Goal: Task Accomplishment & Management: Use online tool/utility

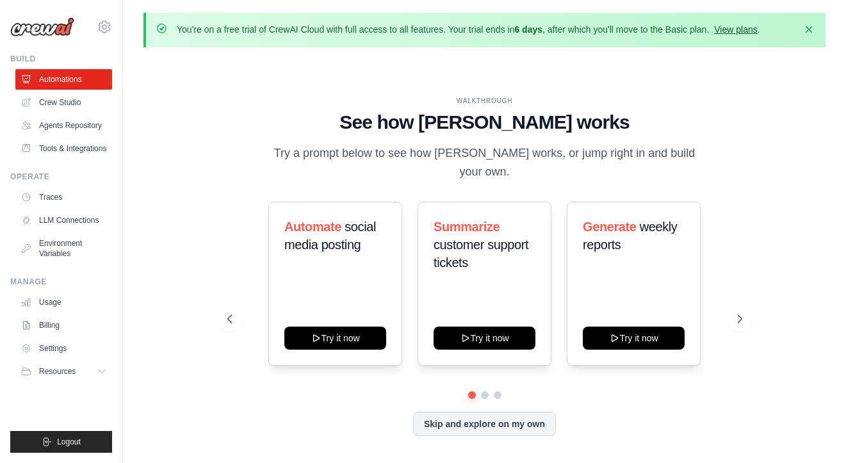
click at [714, 30] on link "View plans" at bounding box center [735, 29] width 43 height 10
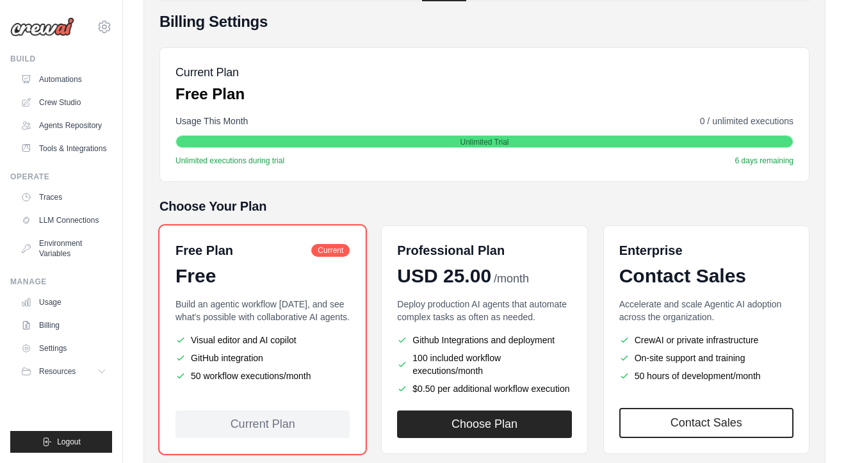
scroll to position [167, 0]
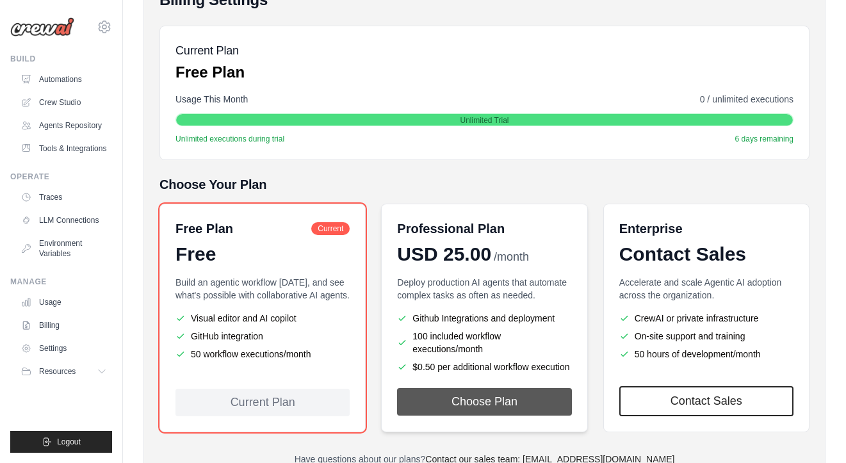
click at [455, 388] on button "Choose Plan" at bounding box center [484, 402] width 174 height 28
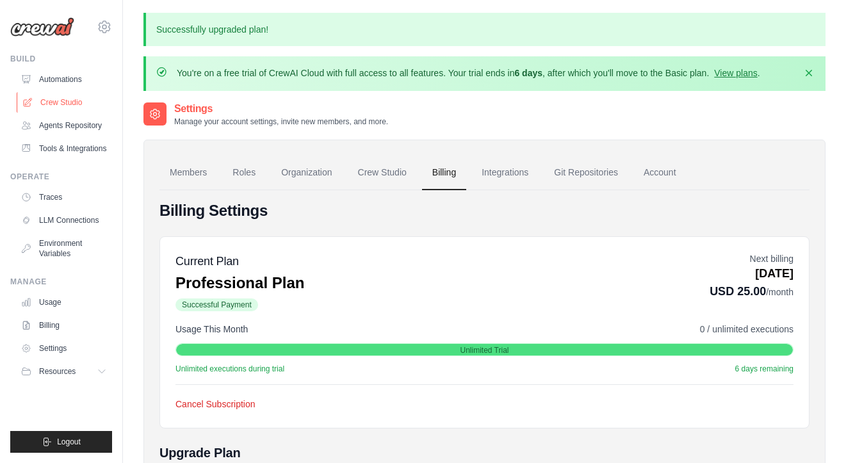
click at [65, 101] on link "Crew Studio" at bounding box center [65, 102] width 97 height 20
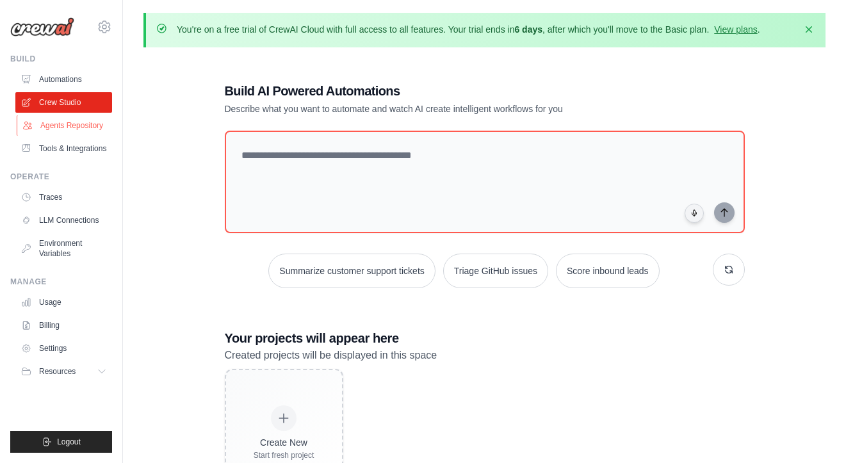
click at [71, 120] on link "Agents Repository" at bounding box center [65, 125] width 97 height 20
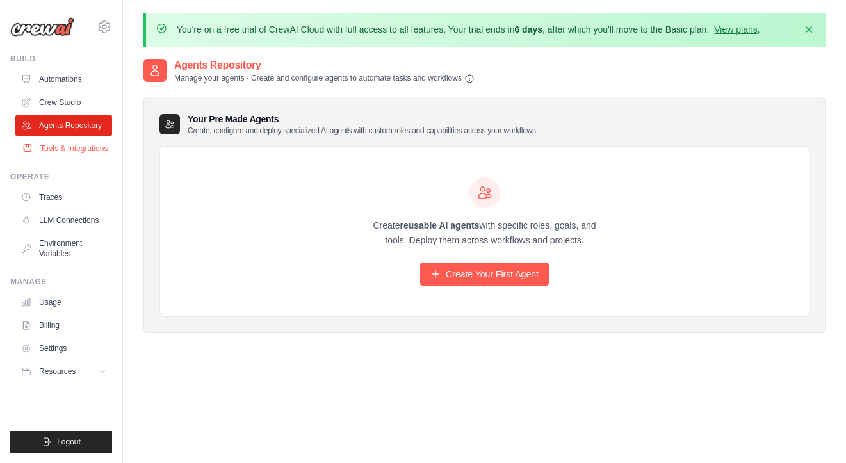
click at [67, 139] on link "Tools & Integrations" at bounding box center [65, 148] width 97 height 20
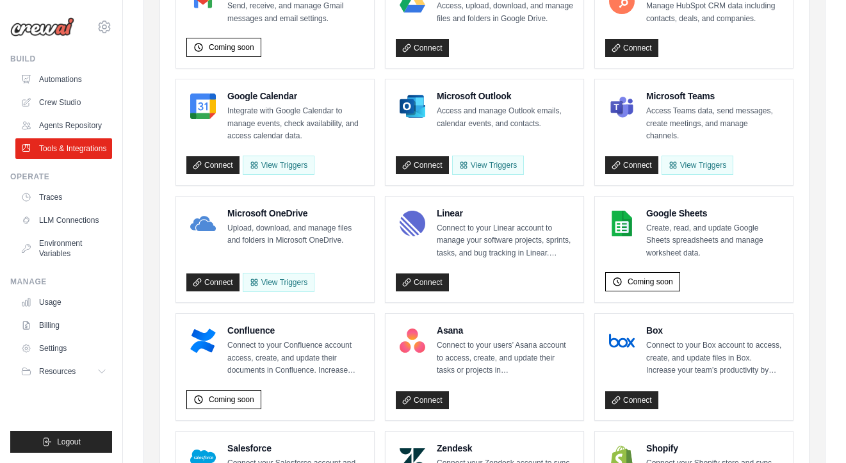
scroll to position [239, 0]
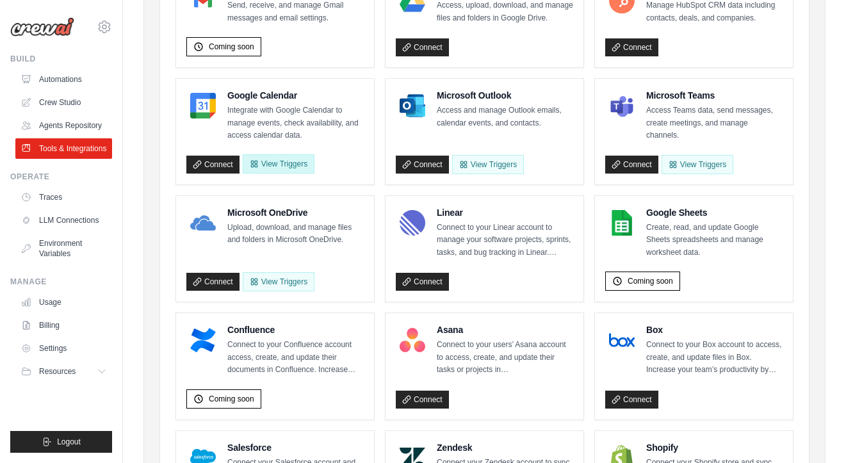
click at [273, 154] on button "View Triggers" at bounding box center [279, 163] width 72 height 19
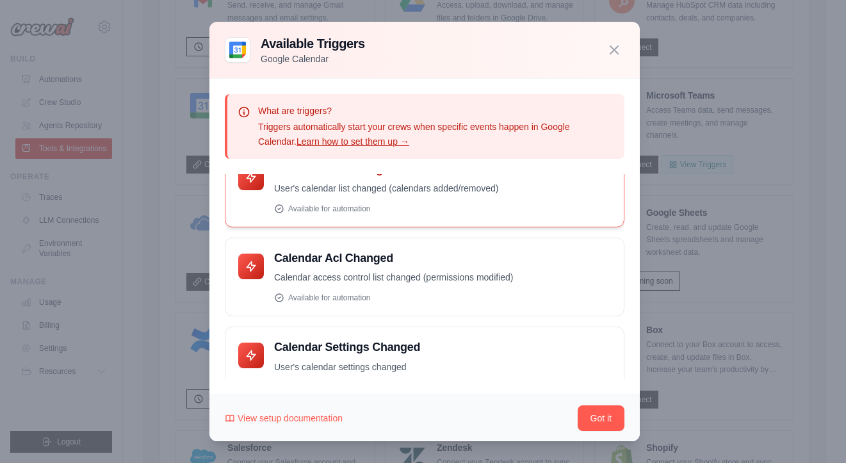
scroll to position [133, 0]
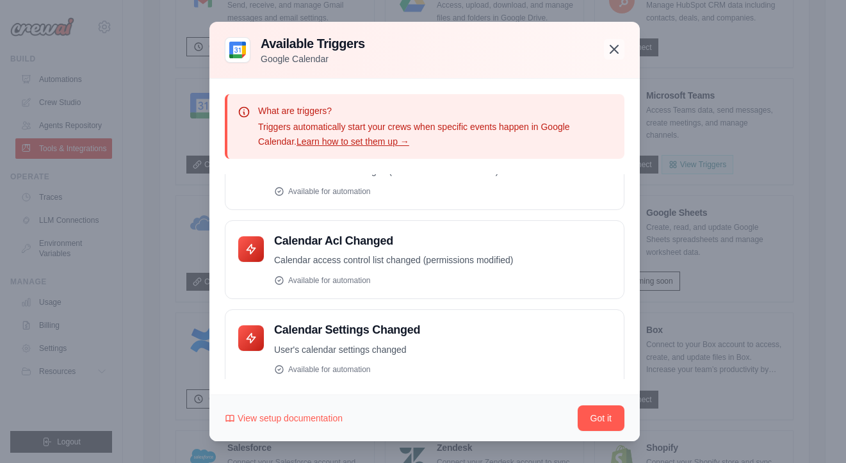
click at [610, 53] on icon "button" at bounding box center [614, 49] width 8 height 8
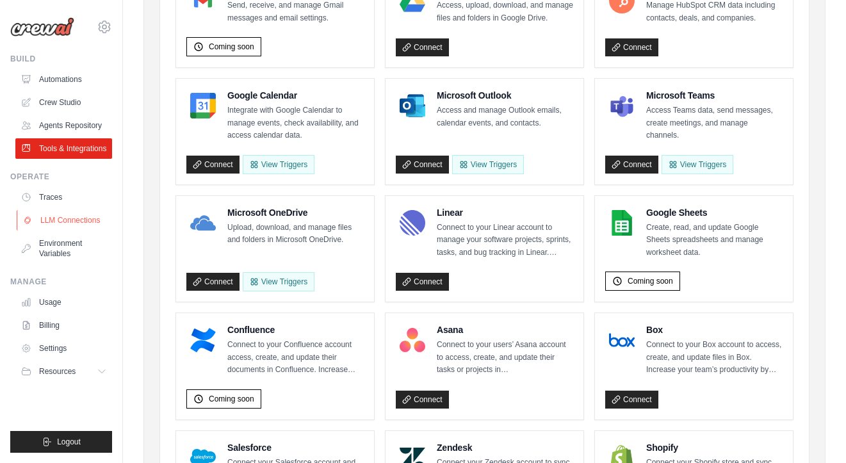
click at [58, 216] on link "LLM Connections" at bounding box center [65, 220] width 97 height 20
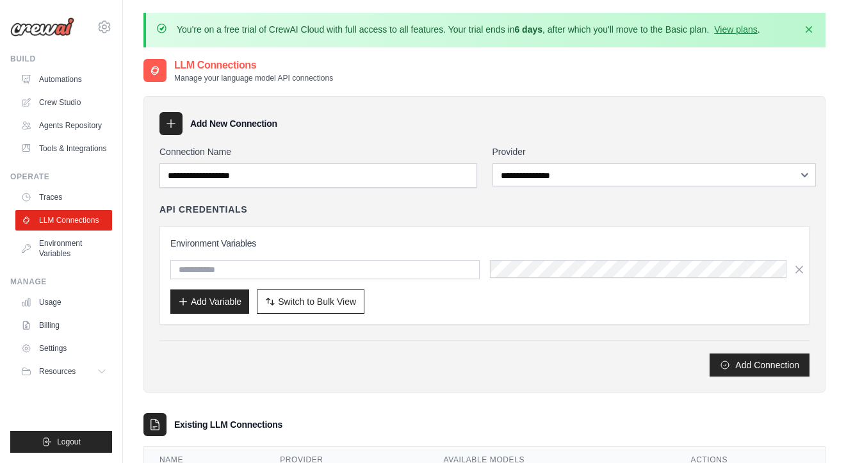
click at [512, 177] on div "**********" at bounding box center [484, 260] width 650 height 231
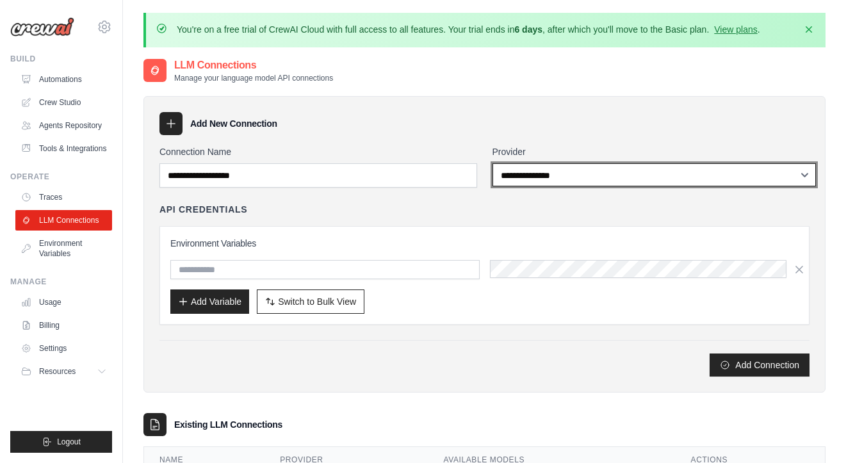
click at [524, 165] on select "**********" at bounding box center [654, 174] width 324 height 23
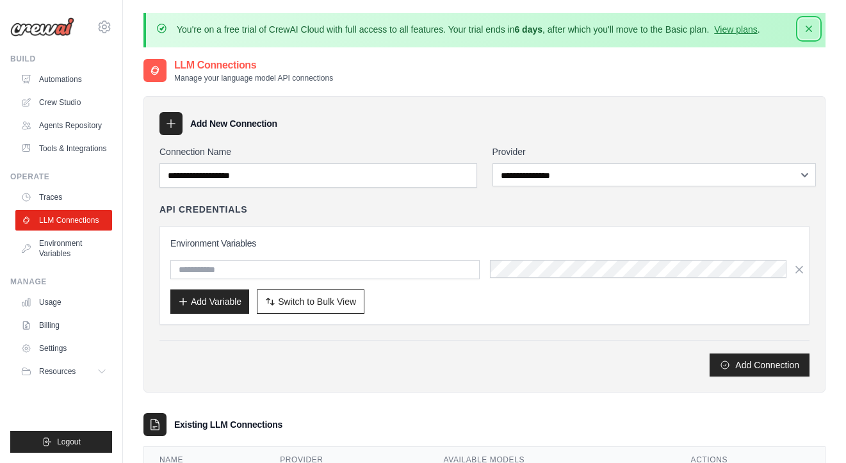
click at [810, 28] on icon "button" at bounding box center [808, 28] width 13 height 13
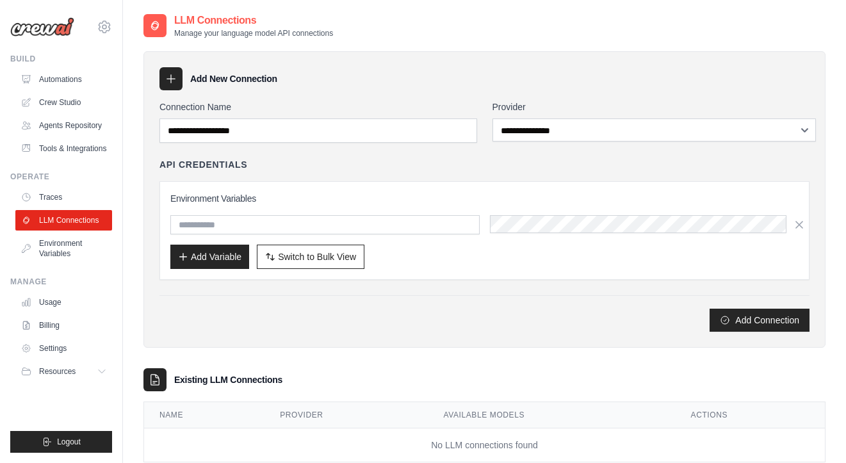
click at [543, 131] on select "**********" at bounding box center [654, 129] width 324 height 23
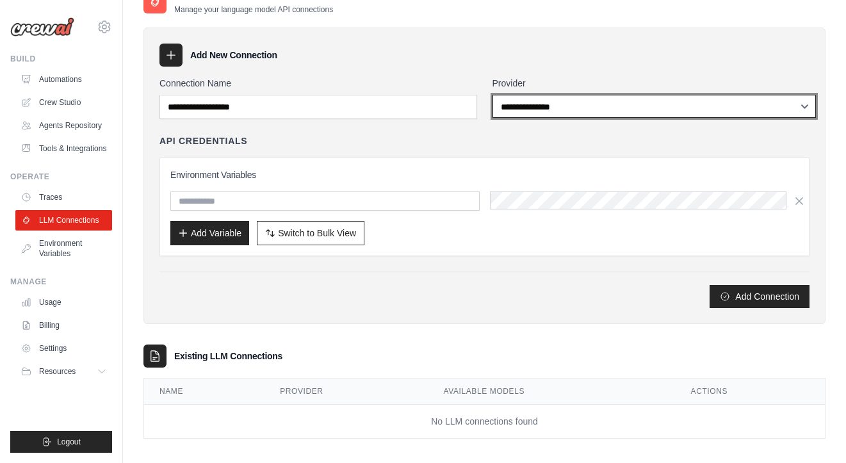
scroll to position [3, 0]
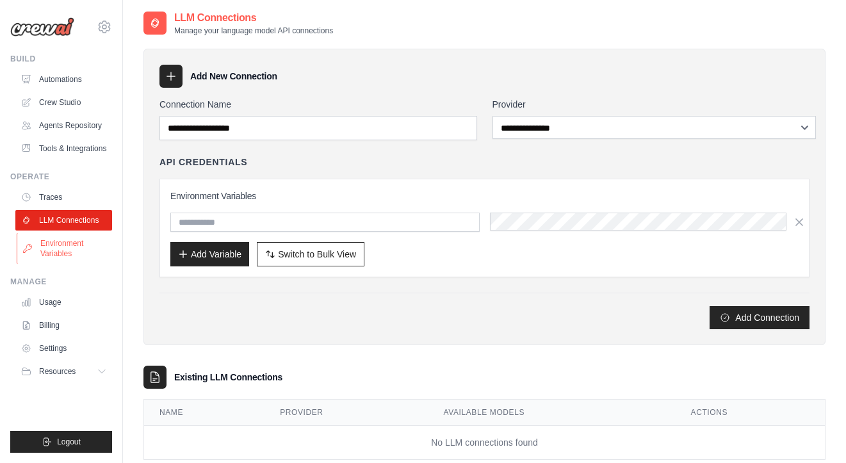
click at [49, 236] on link "Environment Variables" at bounding box center [65, 248] width 97 height 31
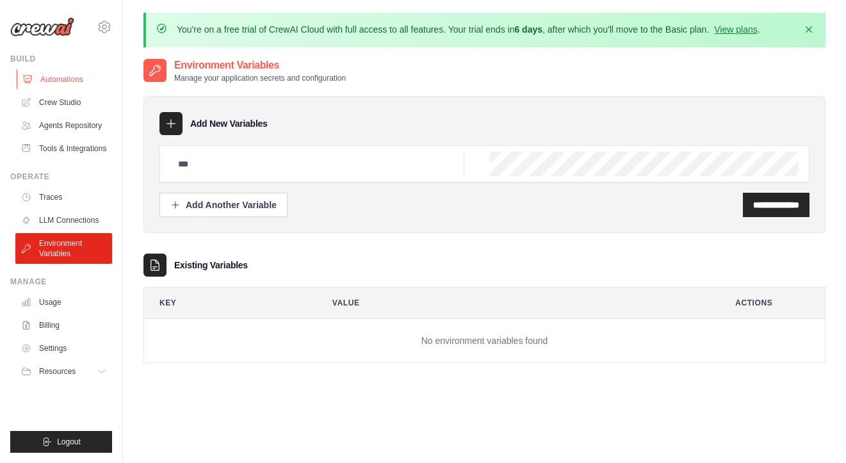
click at [45, 72] on link "Automations" at bounding box center [65, 79] width 97 height 20
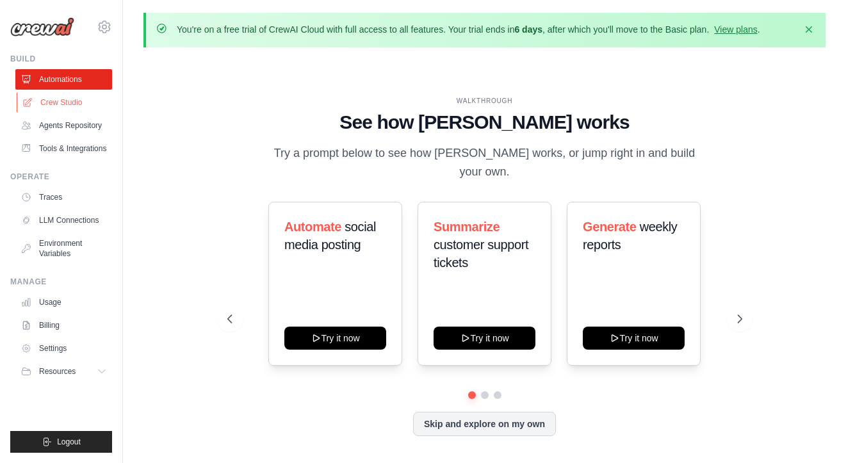
click at [72, 98] on link "Crew Studio" at bounding box center [65, 102] width 97 height 20
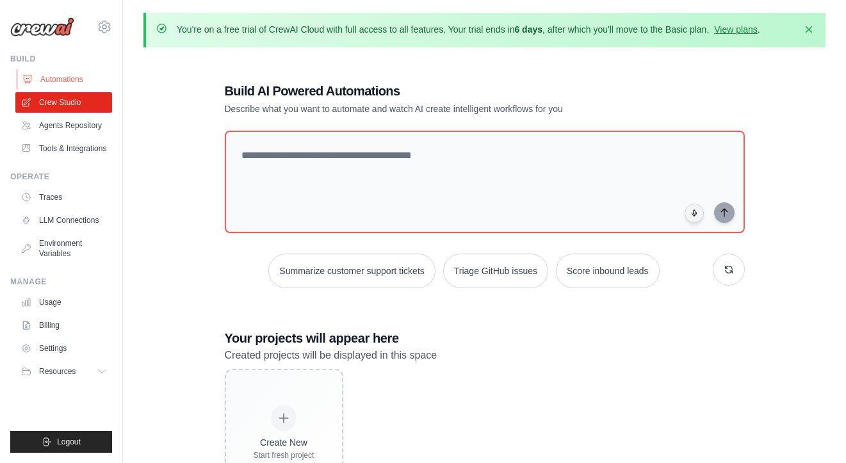
click at [63, 73] on link "Automations" at bounding box center [65, 79] width 97 height 20
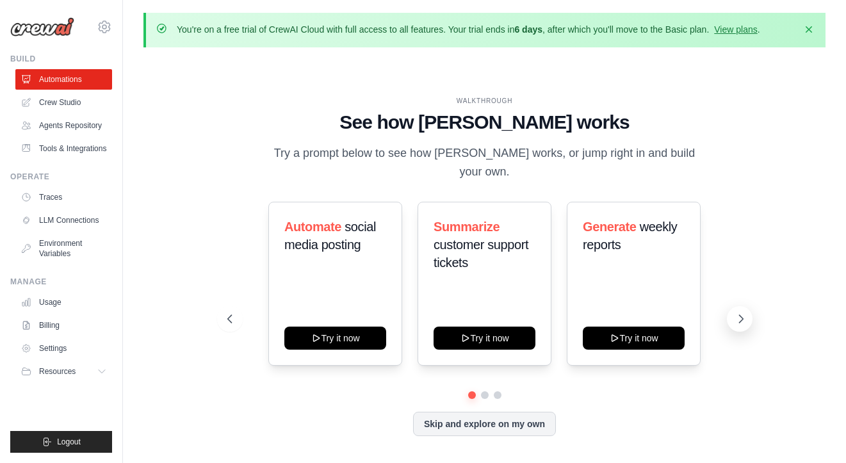
click at [744, 312] on icon at bounding box center [740, 318] width 13 height 13
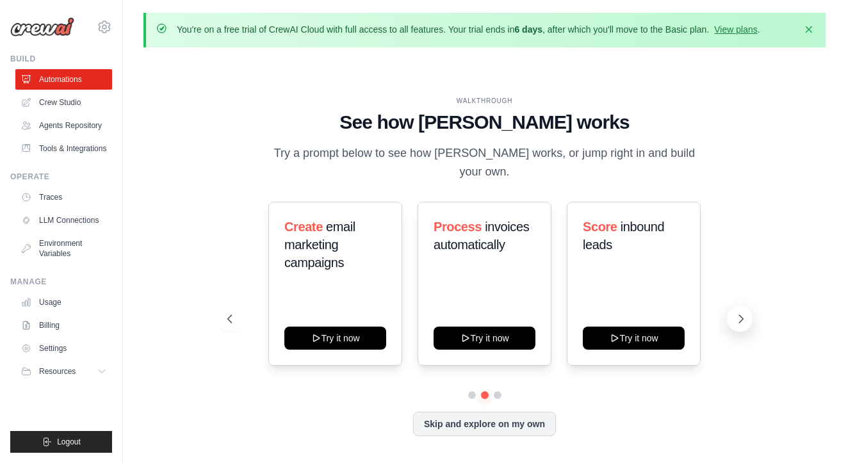
click at [739, 312] on icon at bounding box center [740, 318] width 13 height 13
click at [743, 312] on icon at bounding box center [740, 318] width 13 height 13
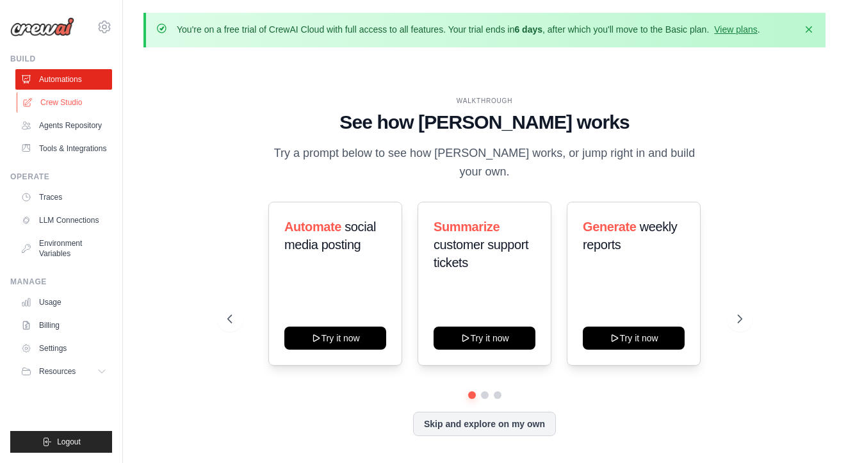
click at [59, 93] on link "Crew Studio" at bounding box center [65, 102] width 97 height 20
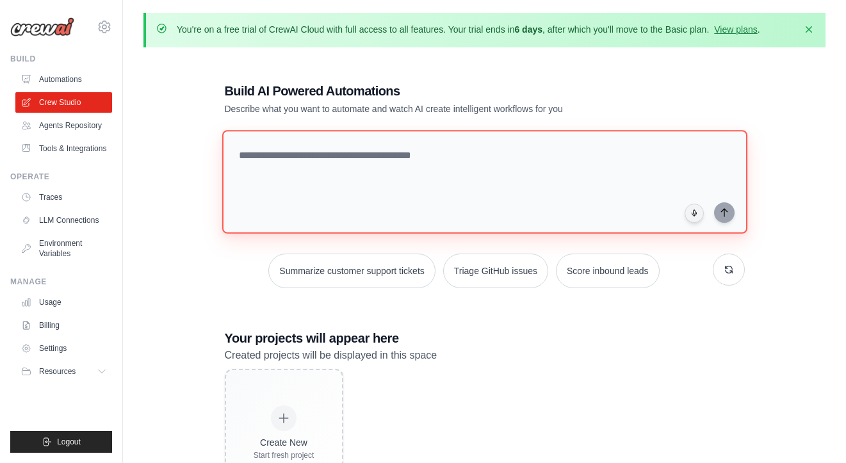
click at [271, 162] on textarea at bounding box center [484, 182] width 525 height 104
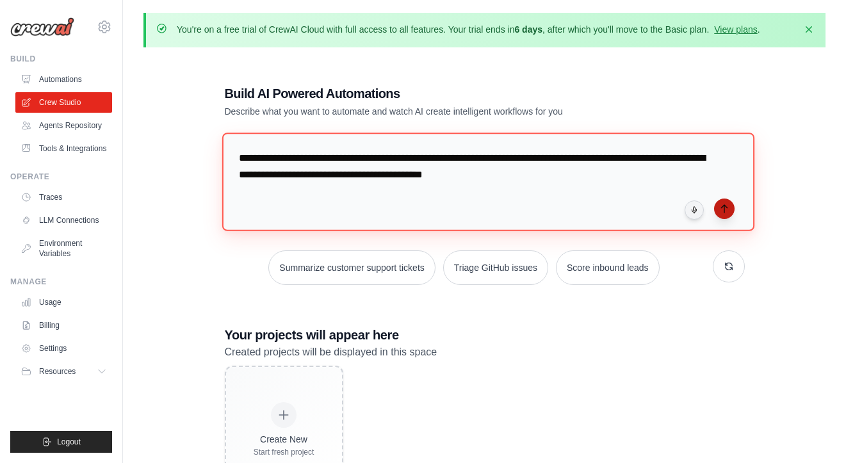
type textarea "**********"
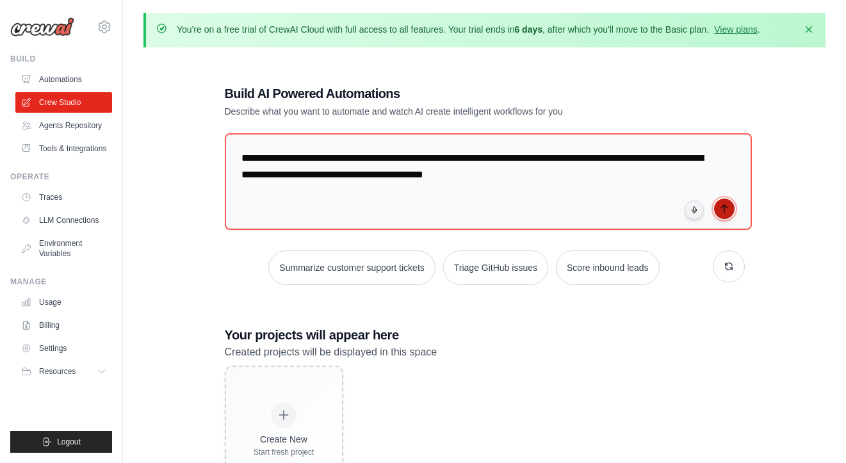
click at [720, 213] on icon "submit" at bounding box center [724, 209] width 10 height 10
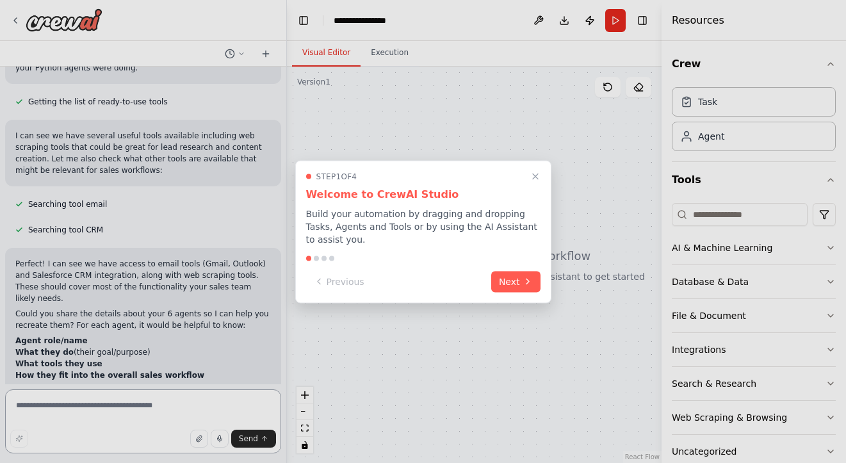
scroll to position [403, 0]
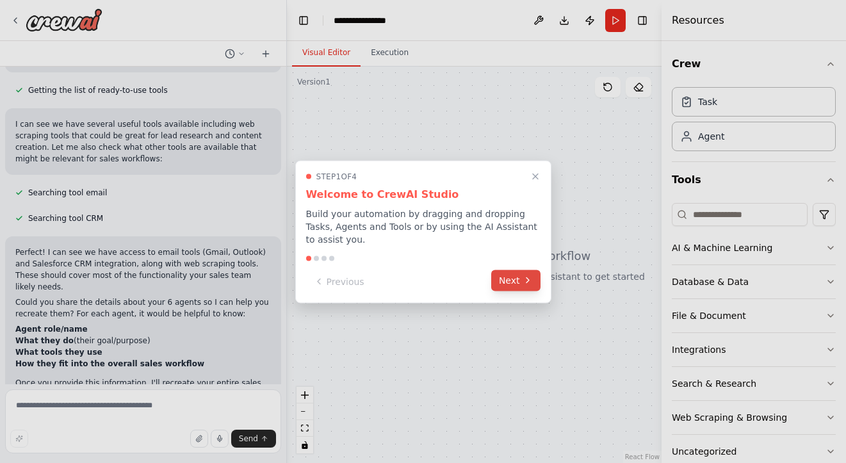
click at [517, 273] on button "Next" at bounding box center [515, 280] width 49 height 21
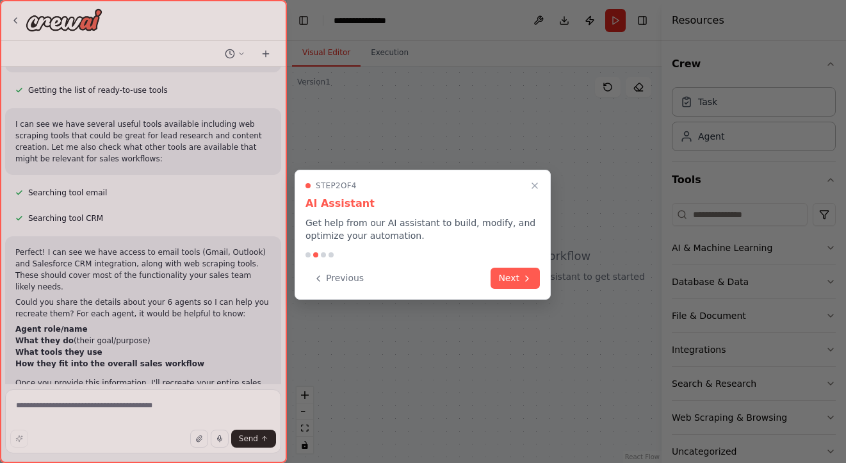
click at [517, 273] on button "Next" at bounding box center [514, 278] width 49 height 21
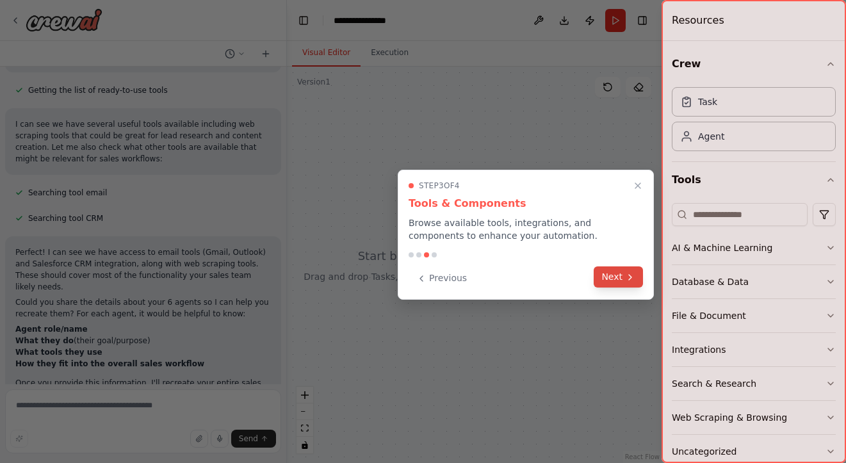
click at [609, 270] on button "Next" at bounding box center [617, 276] width 49 height 21
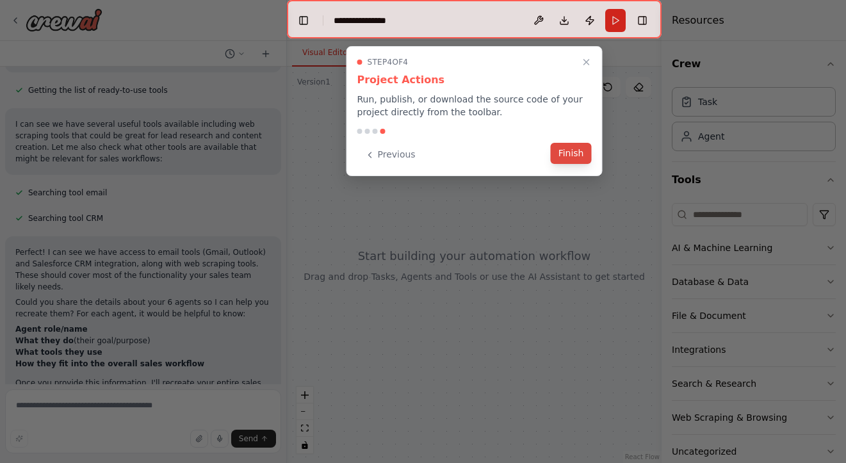
click at [570, 144] on button "Finish" at bounding box center [571, 153] width 41 height 21
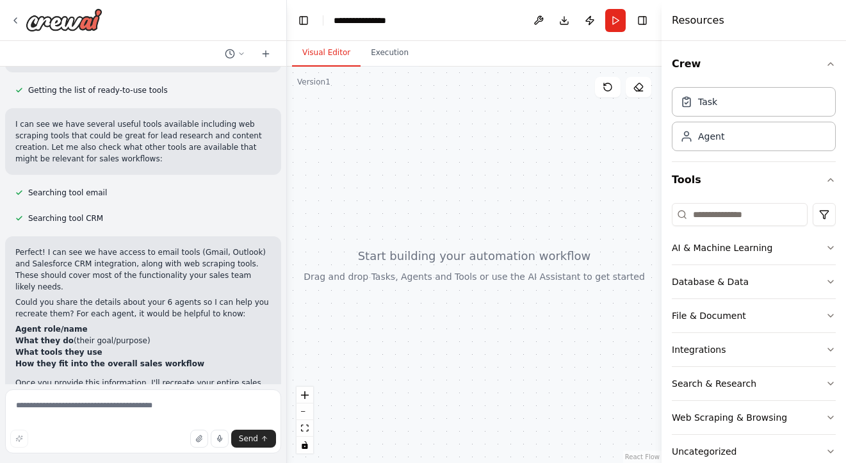
click at [361, 25] on header "**********" at bounding box center [474, 20] width 375 height 41
click at [359, 20] on div "**********" at bounding box center [365, 20] width 63 height 12
click at [641, 19] on button "Toggle Right Sidebar" at bounding box center [642, 21] width 18 height 18
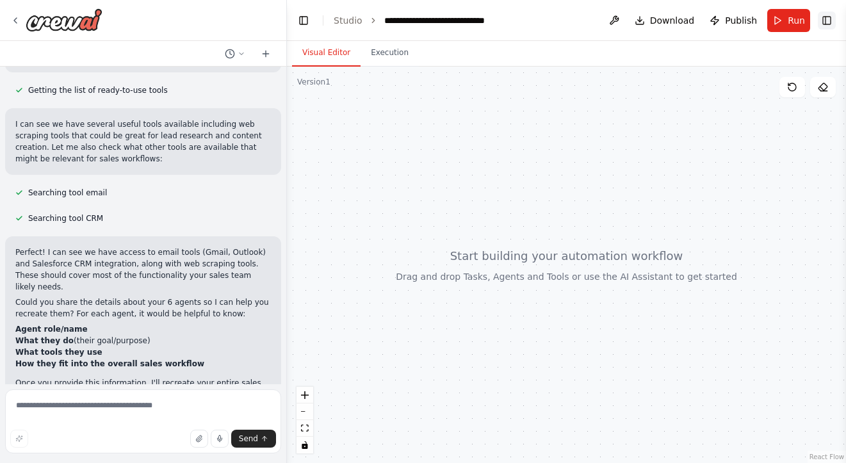
click at [823, 16] on button "Toggle Right Sidebar" at bounding box center [827, 21] width 18 height 18
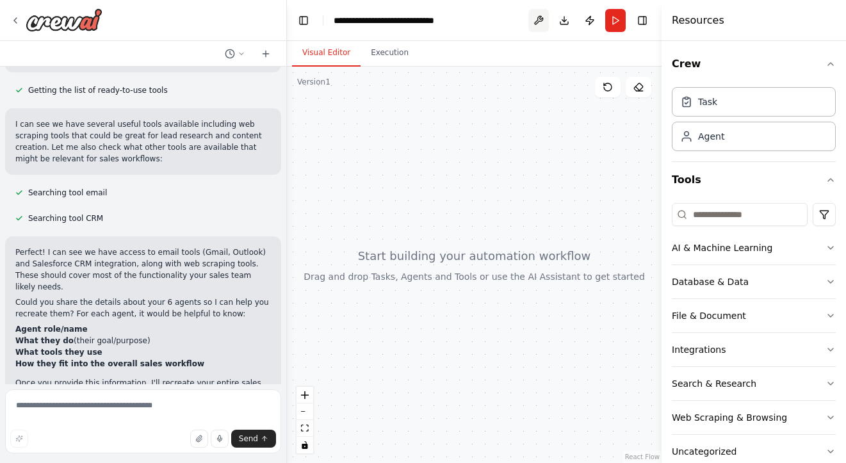
click at [545, 17] on button at bounding box center [538, 20] width 20 height 23
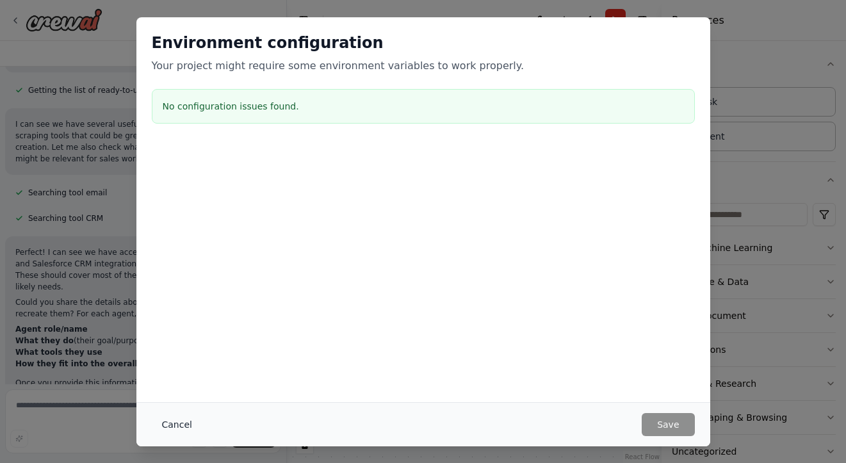
click at [184, 421] on button "Cancel" at bounding box center [177, 424] width 51 height 23
